Goal: Task Accomplishment & Management: Manage account settings

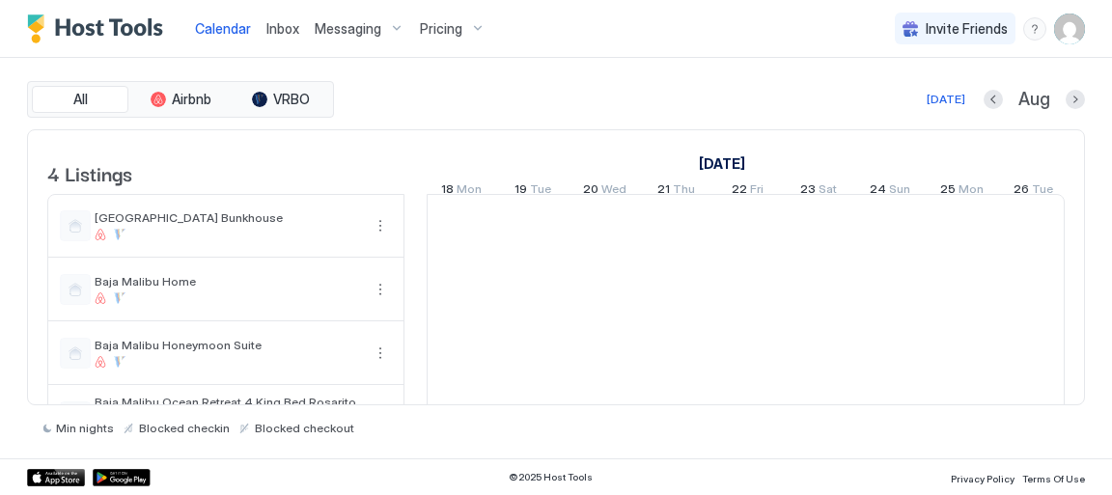
scroll to position [0, 1073]
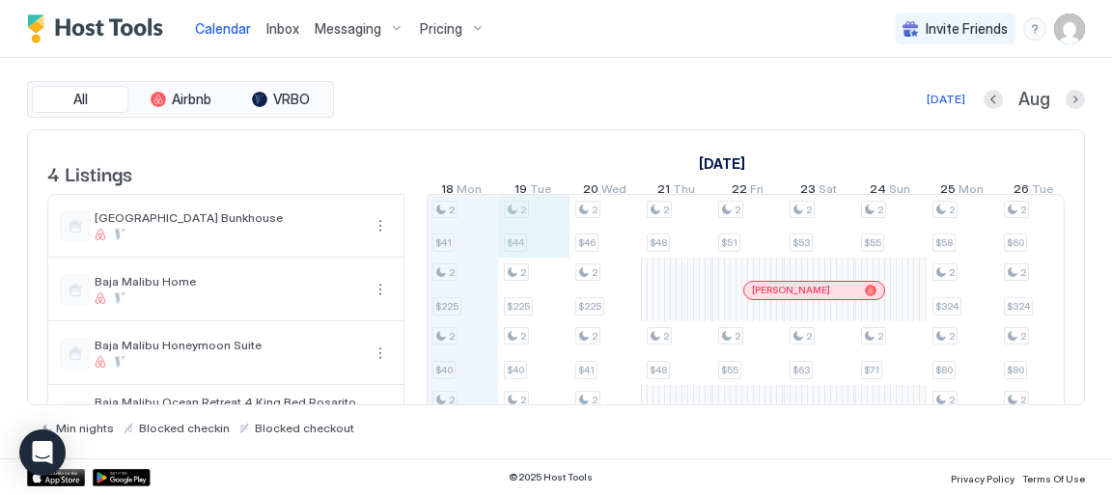
click at [548, 246] on div "2 $41 2 $225 2 $40 2 $350 2 $44 2 $225 2 $40 2 $350 2 $46 2 $225 2 $41 2 $350 2…" at bounding box center [1105, 322] width 3501 height 254
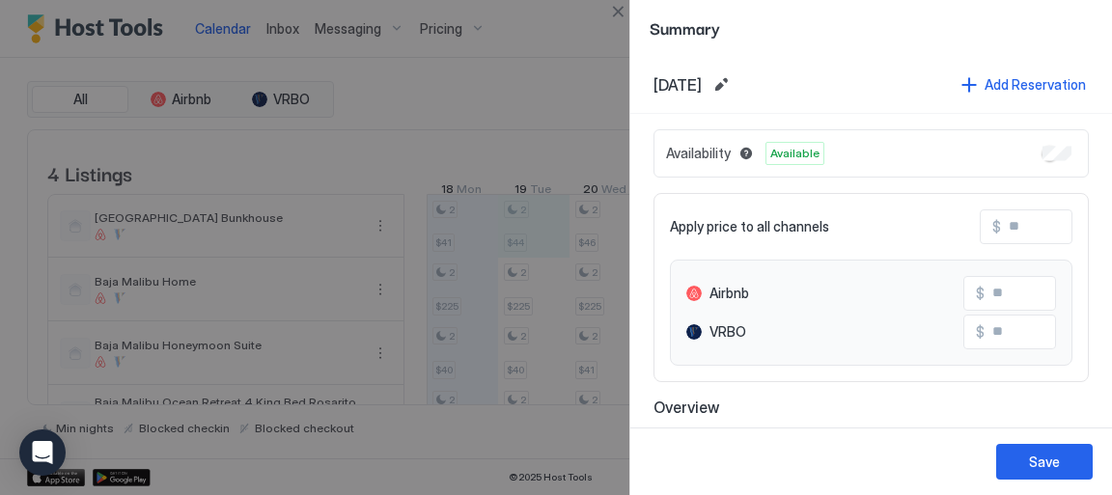
click at [470, 120] on div at bounding box center [556, 247] width 1112 height 495
click at [614, 2] on button "Close" at bounding box center [617, 11] width 23 height 23
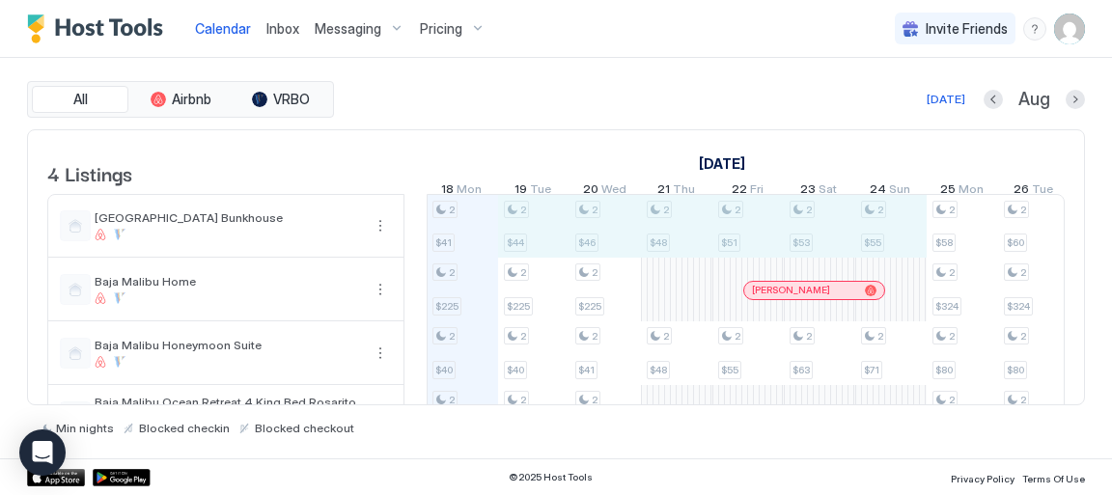
drag, startPoint x: 540, startPoint y: 239, endPoint x: 888, endPoint y: 230, distance: 348.7
click at [888, 230] on div "2 $41 2 $225 2 $40 2 $350 2 $44 2 $225 2 $40 2 $350 2 $46 2 $225 2 $41 2 $350 2…" at bounding box center [1105, 322] width 3501 height 254
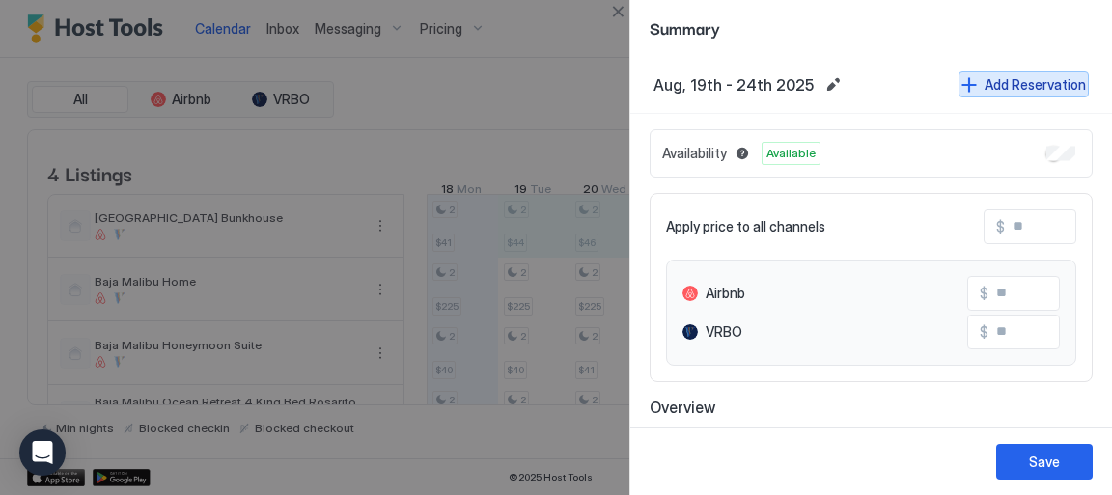
click at [1017, 81] on div "Add Reservation" at bounding box center [1035, 84] width 101 height 20
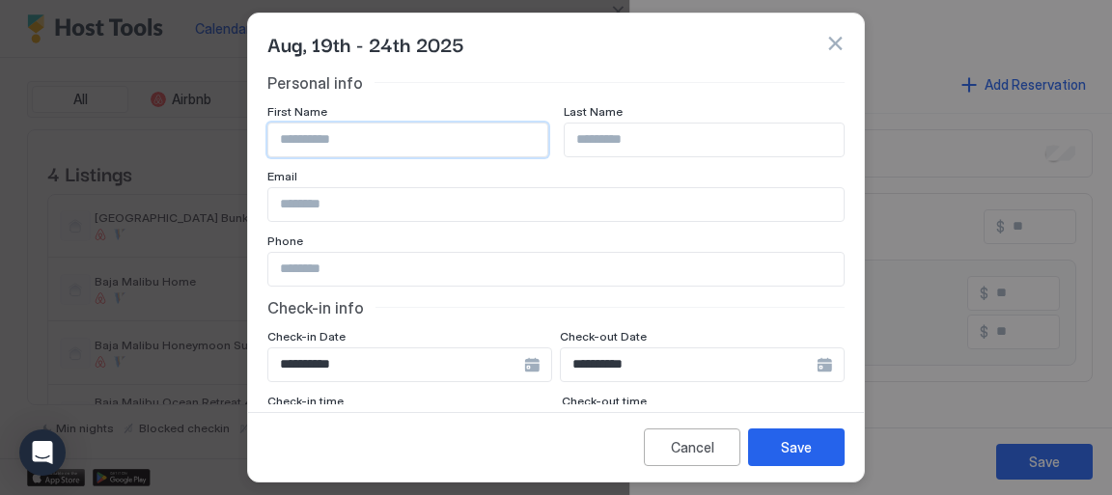
click at [355, 140] on input "Input Field" at bounding box center [407, 140] width 279 height 33
type input "******"
click at [587, 140] on input "Input Field" at bounding box center [704, 140] width 279 height 33
type input "*******"
click at [803, 450] on div "Save" at bounding box center [796, 447] width 31 height 20
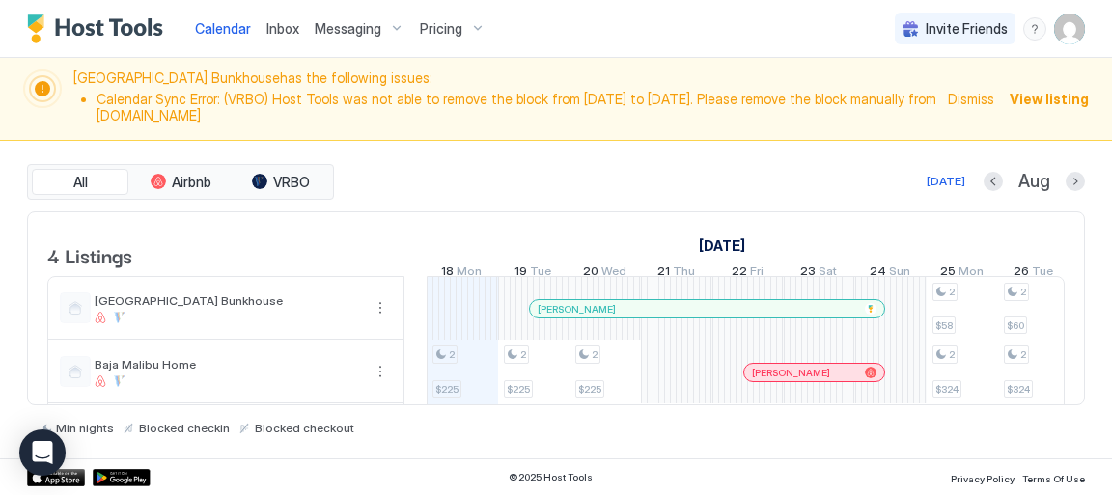
click at [723, 337] on div "2 $225 2 $40 2 $225 2 $40 2 $225 2 $41 2 $48 2 $55 2 $63 2 $71 2 $58 2 $324 2 $…" at bounding box center [1105, 404] width 3501 height 254
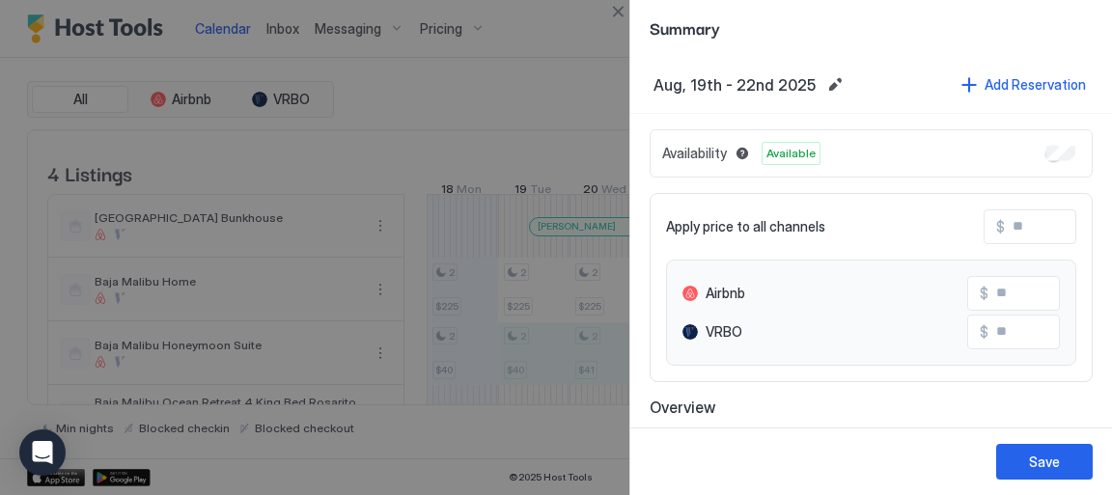
click at [513, 88] on div at bounding box center [556, 247] width 1112 height 495
click at [619, 10] on button "Close" at bounding box center [617, 11] width 23 height 23
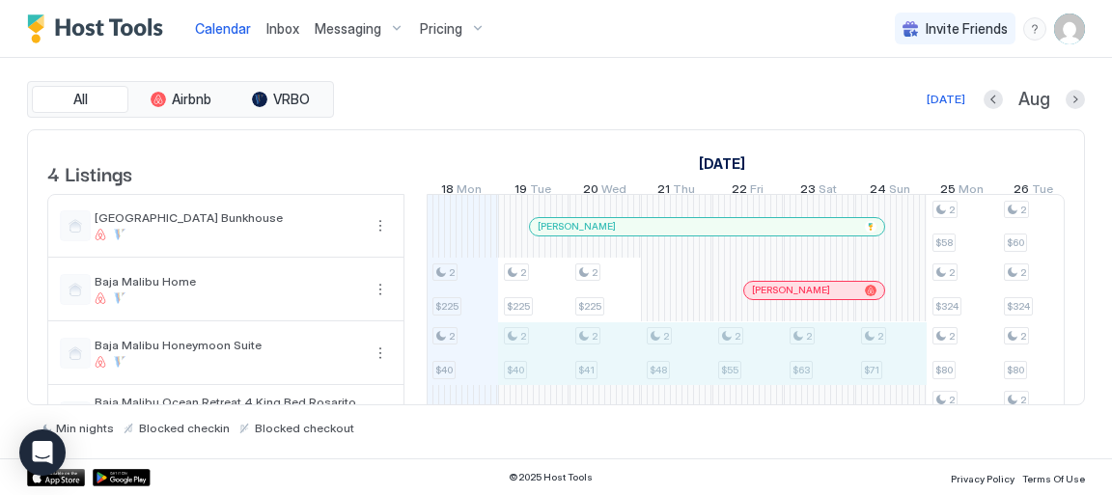
drag, startPoint x: 544, startPoint y: 353, endPoint x: 862, endPoint y: 350, distance: 318.7
click at [862, 350] on div "2 $225 2 $40 2 $225 2 $40 2 $225 2 $41 2 $48 2 $55 2 $63 2 $71 2 $58 2 $324 2 $…" at bounding box center [1105, 322] width 3501 height 254
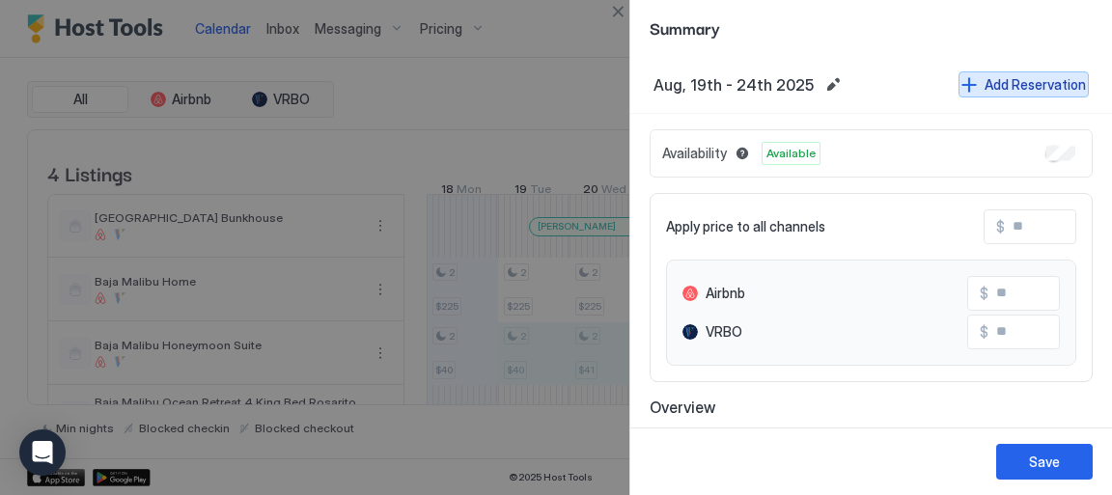
click at [1028, 86] on div "Add Reservation" at bounding box center [1035, 84] width 101 height 20
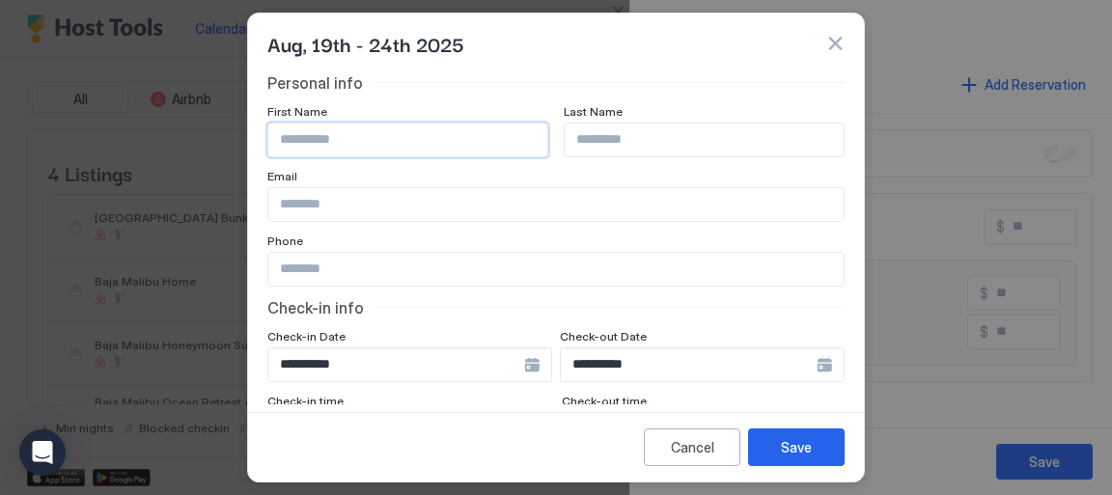
click at [374, 139] on input "Input Field" at bounding box center [407, 140] width 279 height 33
type input "******"
click at [597, 146] on input "Input Field" at bounding box center [704, 140] width 279 height 33
type input "*******"
click at [812, 449] on button "Save" at bounding box center [796, 448] width 97 height 38
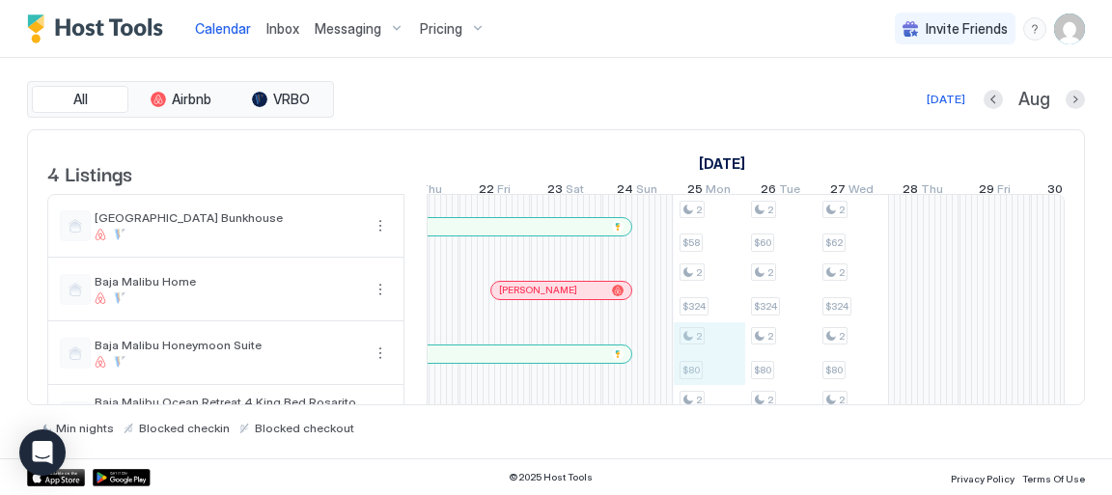
click at [729, 393] on div "2 $225 2 $225 2 $225 2 $58 2 $324 2 $80 2 $350 2 $60 2 $324 2 $80 2 $350 2 $62 …" at bounding box center [852, 322] width 3501 height 254
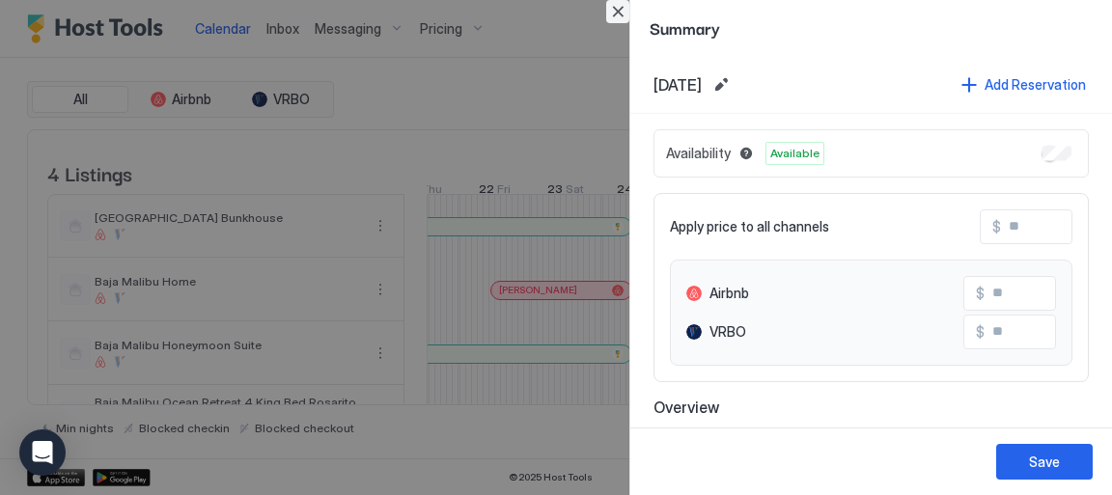
click at [618, 12] on button "Close" at bounding box center [617, 11] width 23 height 23
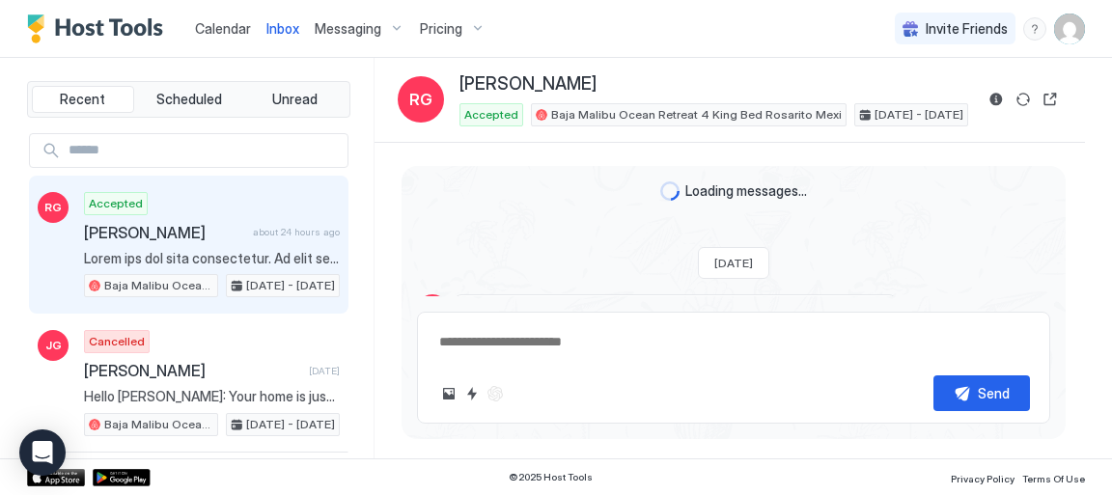
scroll to position [815, 0]
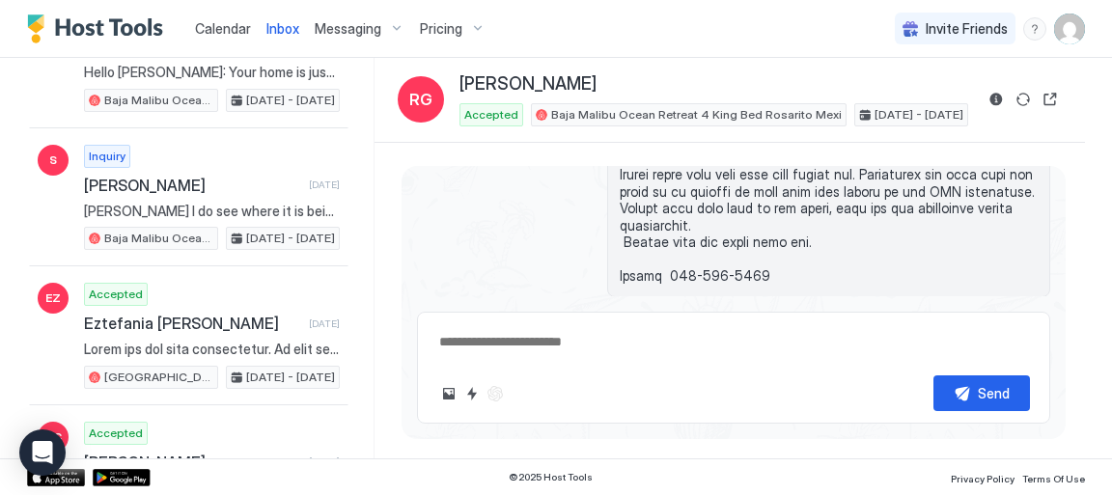
click at [224, 27] on span "Calendar" at bounding box center [223, 28] width 56 height 16
